Goal: Task Accomplishment & Management: Complete application form

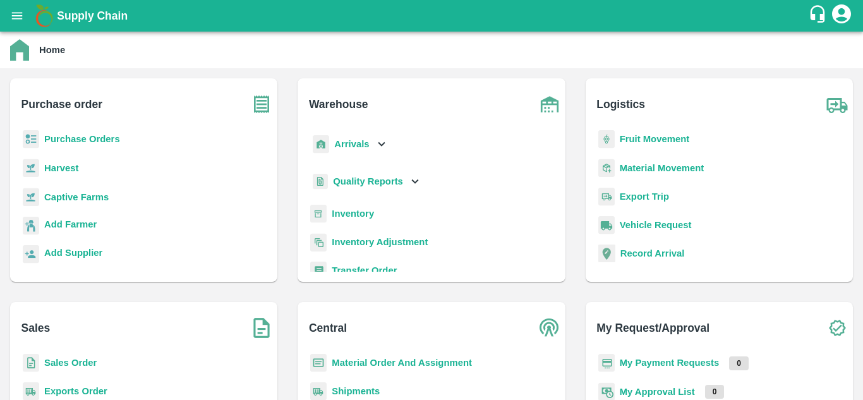
click at [106, 140] on b "Purchase Orders" at bounding box center [82, 139] width 76 height 10
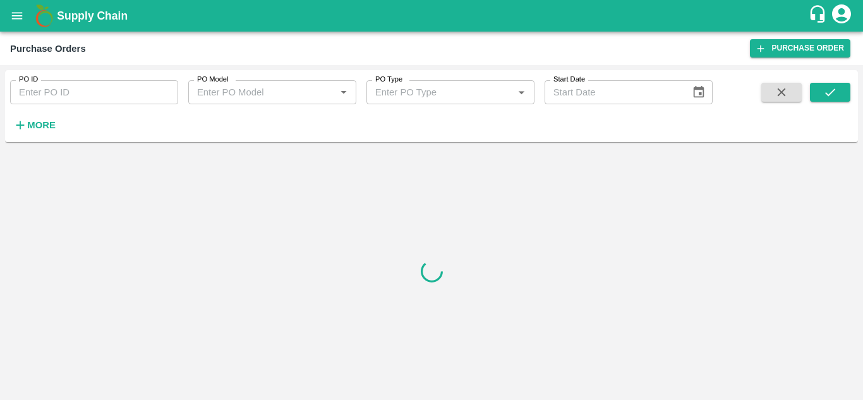
click at [40, 126] on strong "More" at bounding box center [41, 125] width 28 height 10
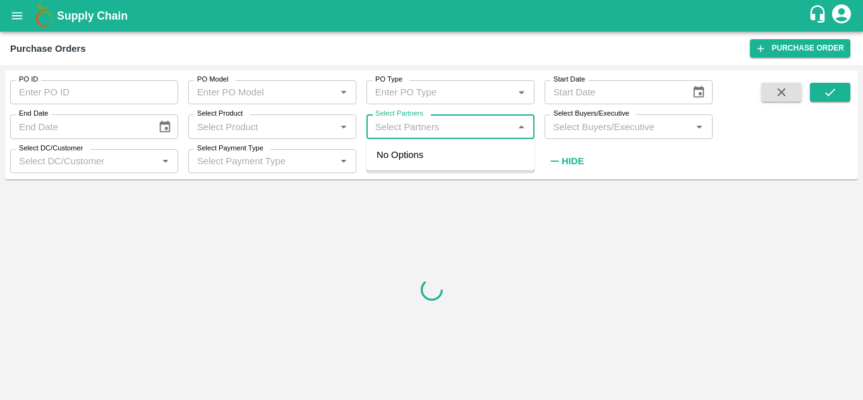
click at [458, 134] on input "Select Partners" at bounding box center [440, 126] width 140 height 16
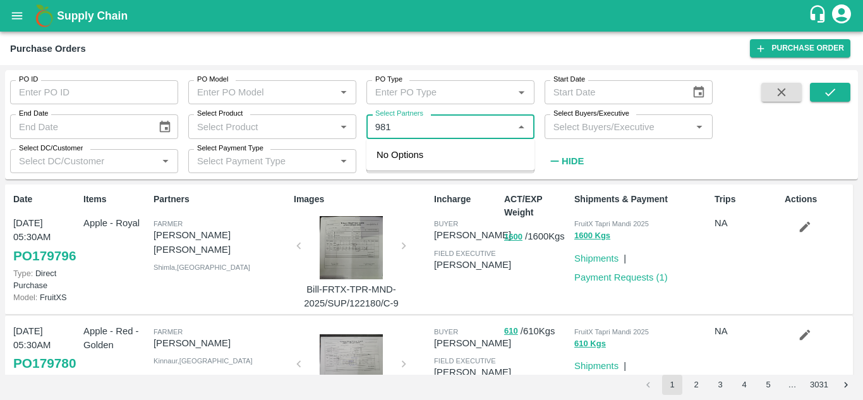
type input "981"
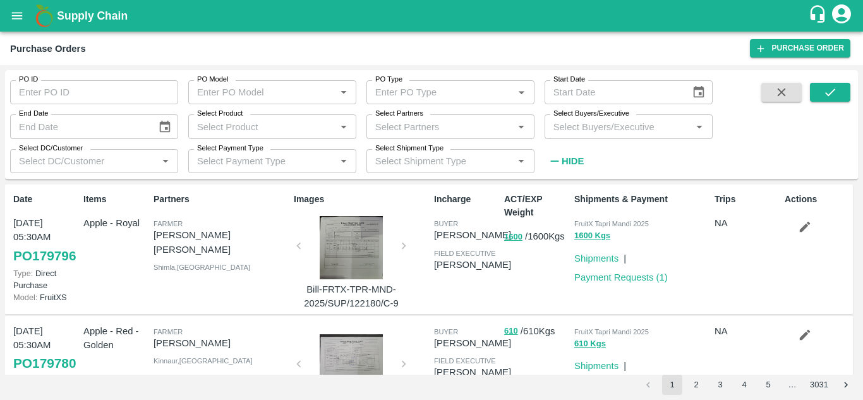
click at [726, 280] on div "Trips NA" at bounding box center [744, 249] width 70 height 123
click at [428, 124] on input "Select Partners" at bounding box center [440, 126] width 140 height 16
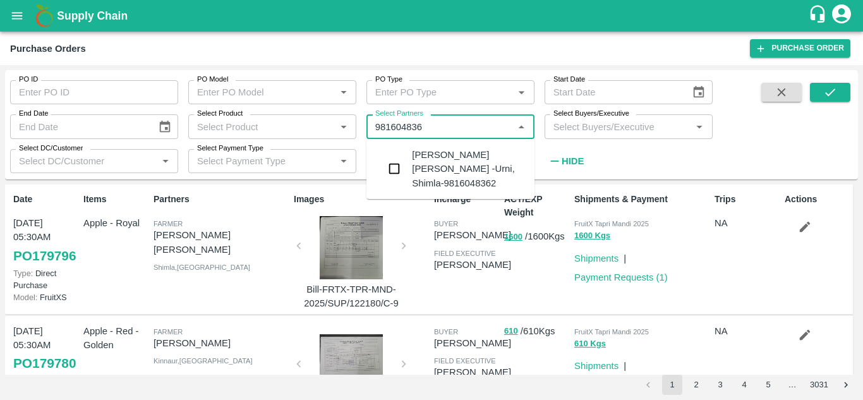
type input "9816048362"
click at [393, 162] on input "checkbox" at bounding box center [394, 168] width 25 height 25
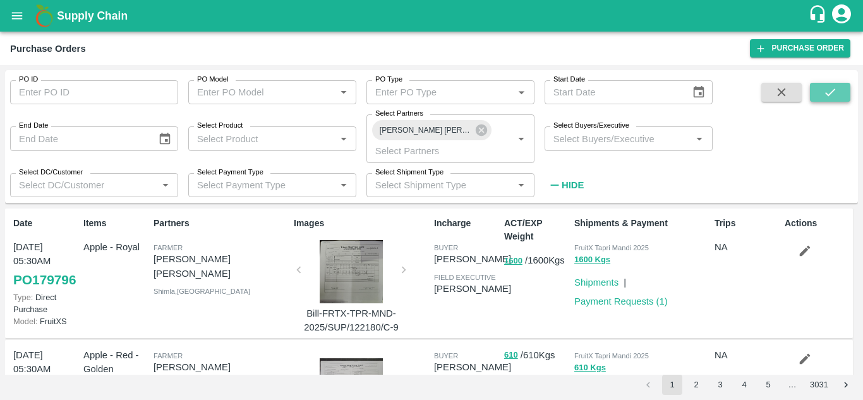
click at [826, 89] on icon "submit" at bounding box center [830, 92] width 14 height 14
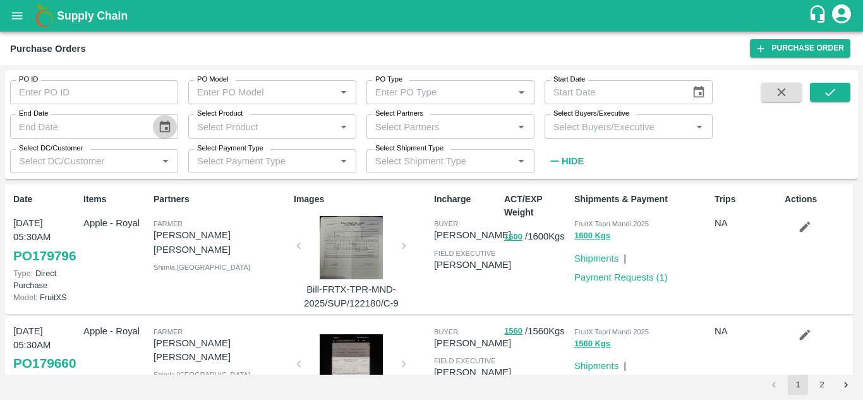
click at [166, 130] on icon "Choose date" at bounding box center [165, 127] width 14 height 14
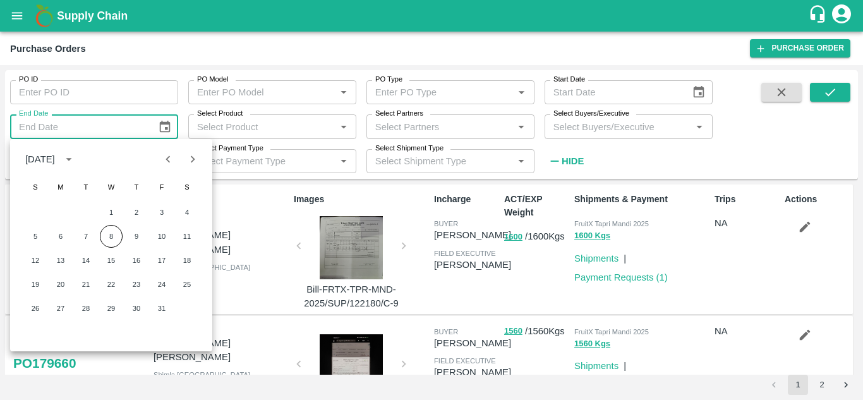
click at [251, 205] on p "Partners" at bounding box center [221, 199] width 135 height 13
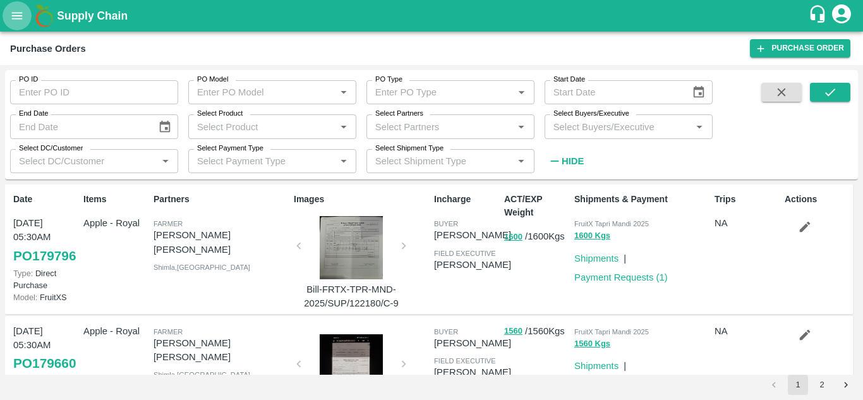
click at [25, 15] on button "open drawer" at bounding box center [17, 15] width 29 height 29
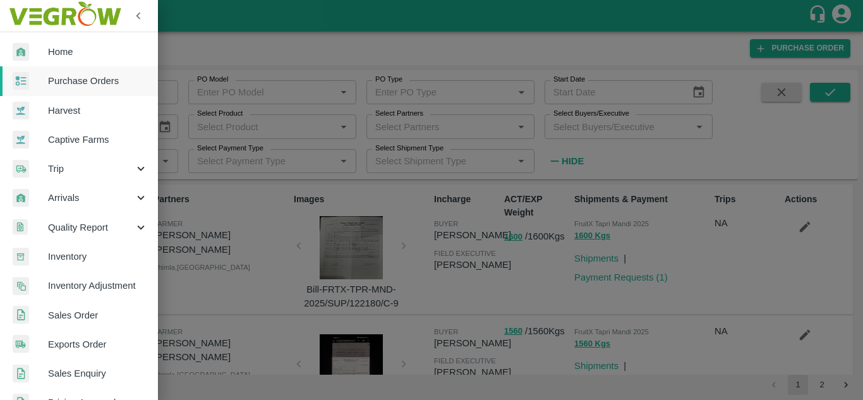
click at [52, 42] on link "Home" at bounding box center [79, 51] width 158 height 29
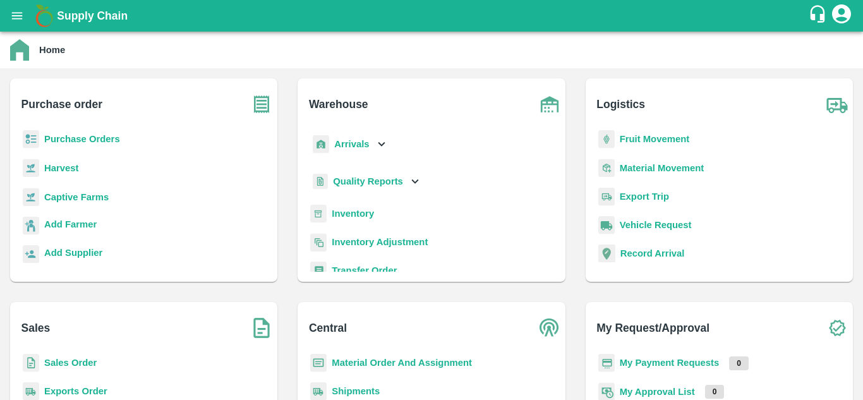
click at [78, 136] on b "Purchase Orders" at bounding box center [82, 139] width 76 height 10
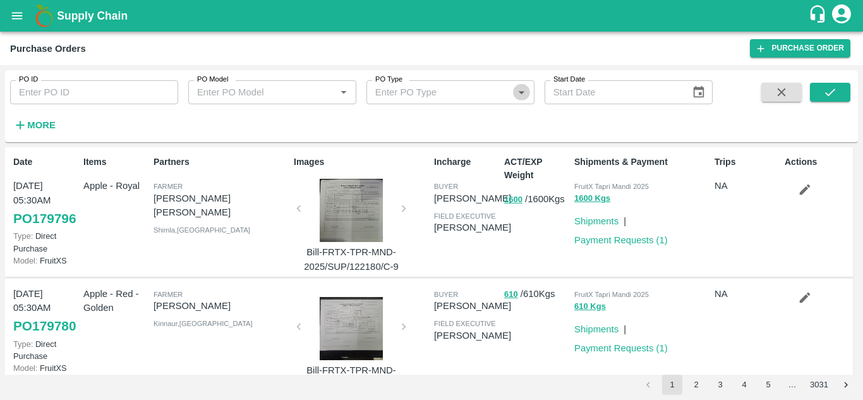
click at [522, 95] on icon "Open" at bounding box center [521, 92] width 14 height 14
click at [270, 124] on div "PO ID PO ID PO Model PO Model   * PO Type PO Type   * Start Date Start Date More" at bounding box center [356, 103] width 713 height 66
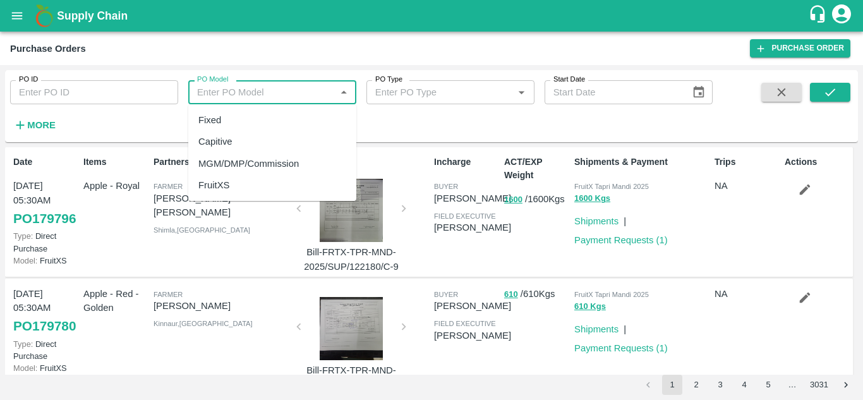
click at [274, 98] on input "PO Model" at bounding box center [262, 92] width 140 height 16
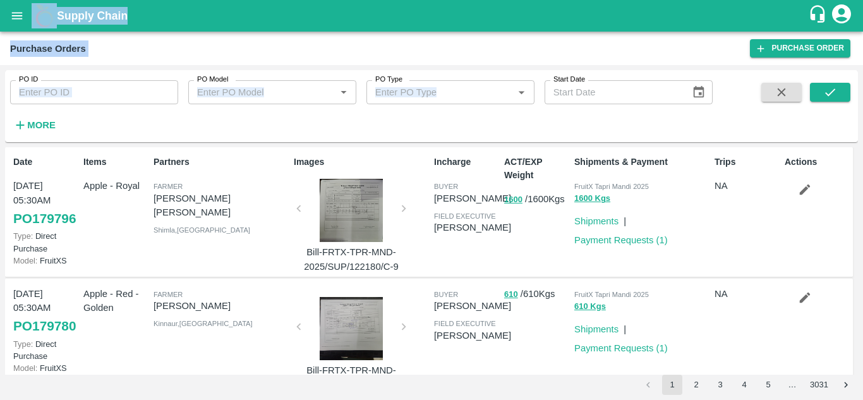
drag, startPoint x: 396, startPoint y: 120, endPoint x: 18, endPoint y: 17, distance: 391.6
click at [18, 17] on div "Supply Chain Purchase Orders Purchase Order PO ID PO ID PO Model PO Model   * P…" at bounding box center [431, 200] width 863 height 400
click at [161, 131] on div "PO ID PO ID PO Model PO Model   * PO Type PO Type   * Start Date Start Date More" at bounding box center [356, 103] width 713 height 66
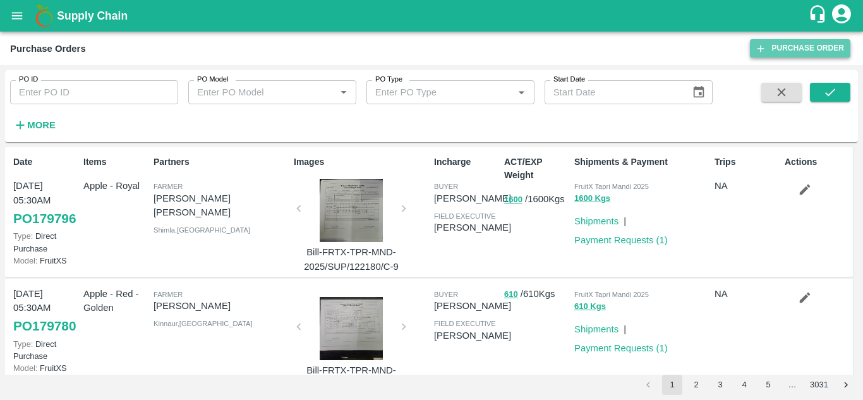
click at [799, 48] on link "Purchase Order" at bounding box center [800, 48] width 100 height 18
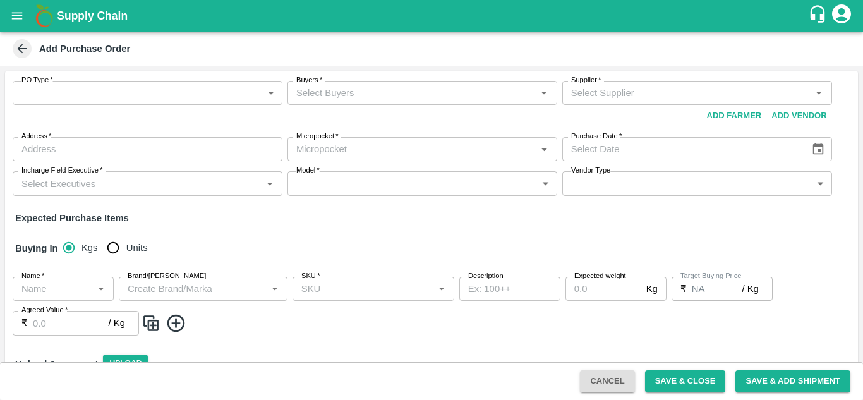
click at [21, 45] on icon at bounding box center [22, 48] width 9 height 9
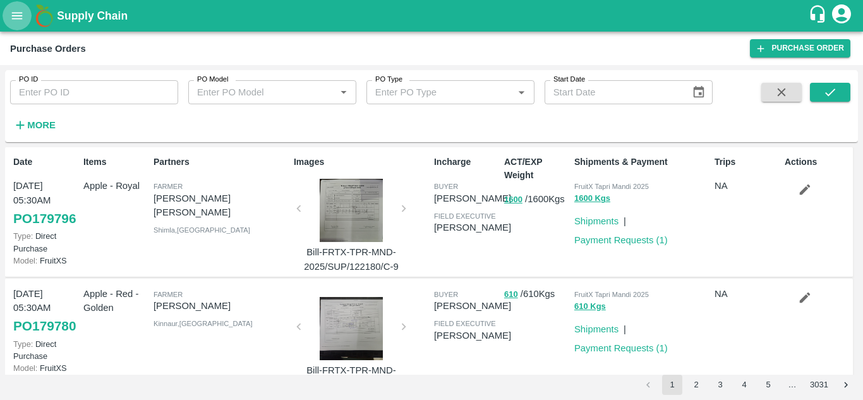
click at [19, 12] on icon "open drawer" at bounding box center [17, 16] width 14 height 14
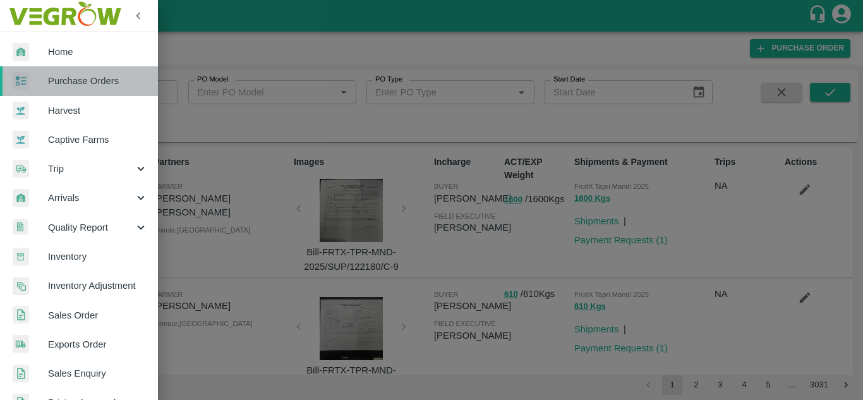
click at [80, 73] on link "Purchase Orders" at bounding box center [79, 80] width 158 height 29
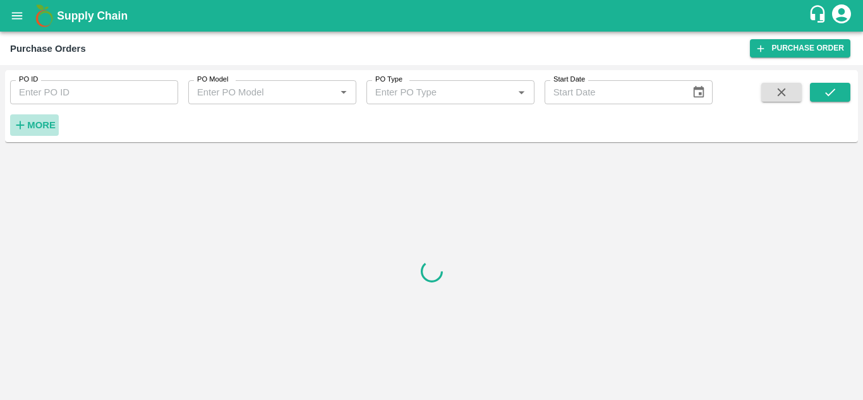
click at [29, 123] on strong "More" at bounding box center [41, 125] width 28 height 10
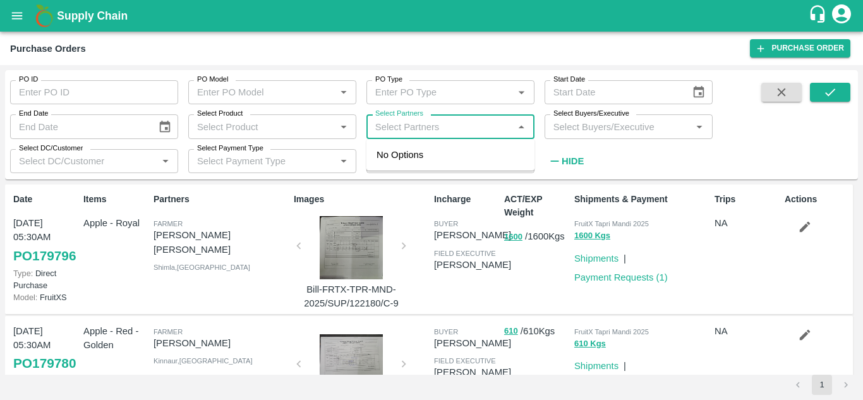
click at [416, 128] on input "Select Partners" at bounding box center [440, 126] width 140 height 16
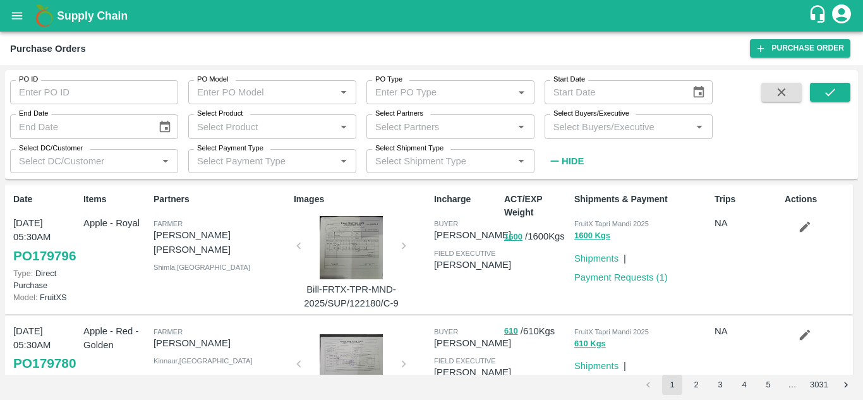
click at [752, 155] on div "PO ID PO ID PO Model PO Model   * PO Type PO Type   * Start Date Start Date End…" at bounding box center [431, 124] width 853 height 99
